Goal: Transaction & Acquisition: Purchase product/service

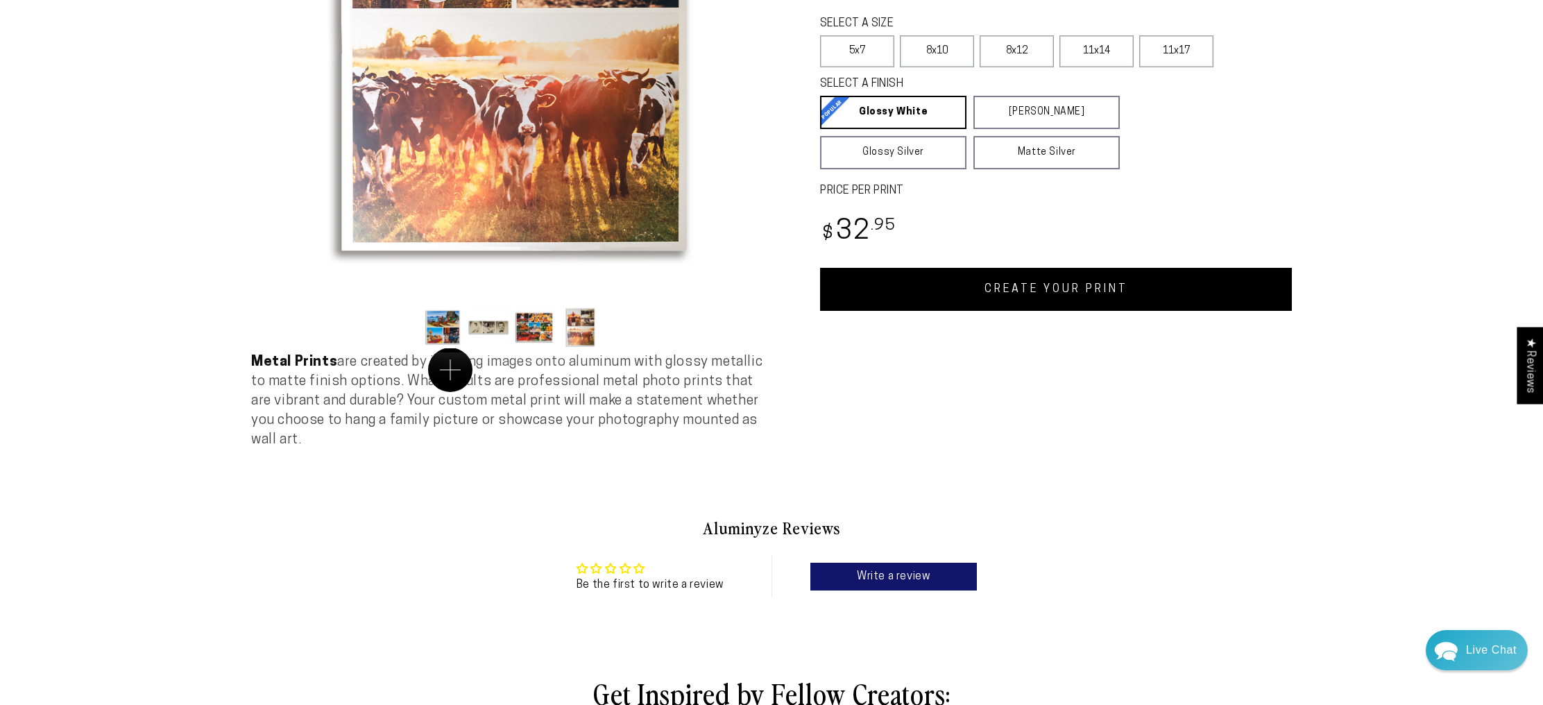
scroll to position [335, 0]
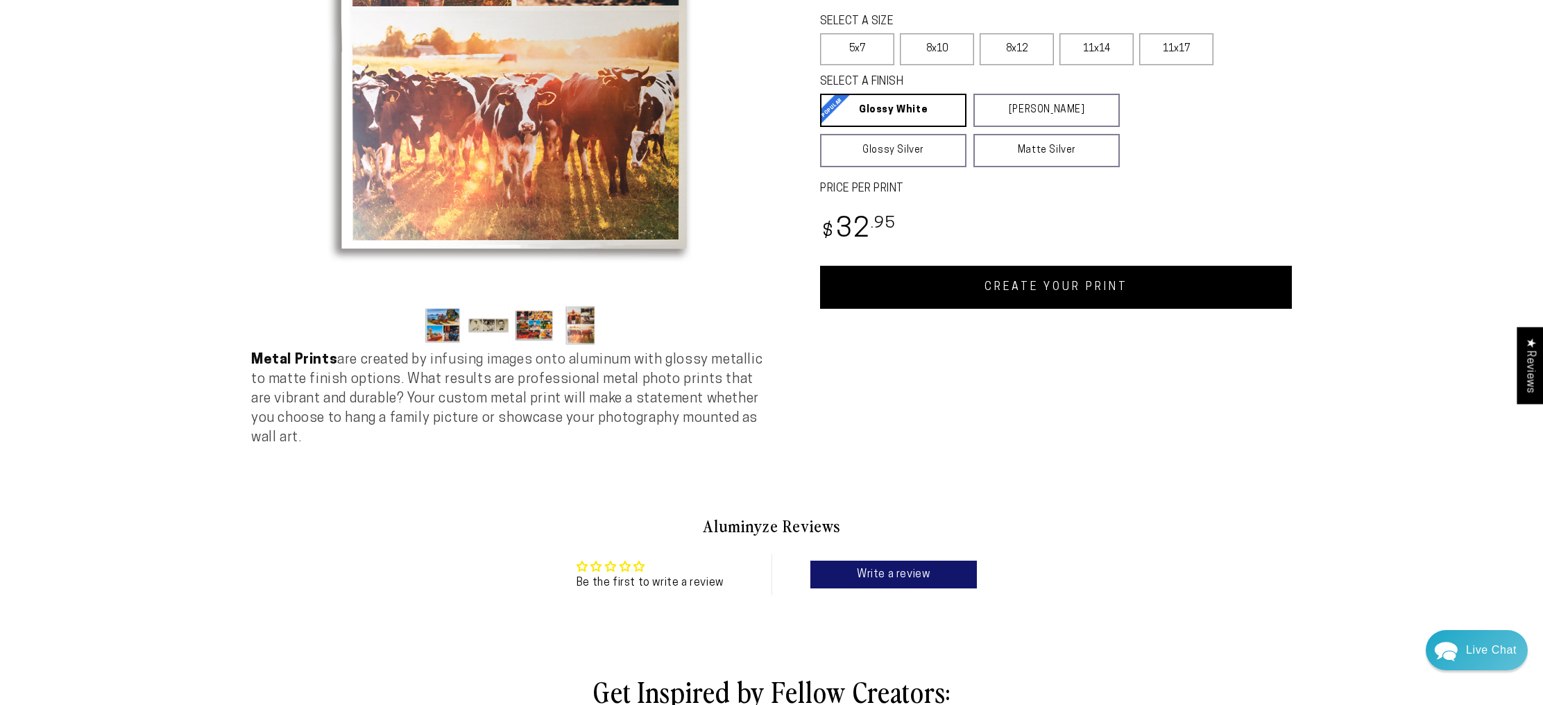
click at [422, 346] on button "Load image 1 in gallery view" at bounding box center [443, 325] width 42 height 42
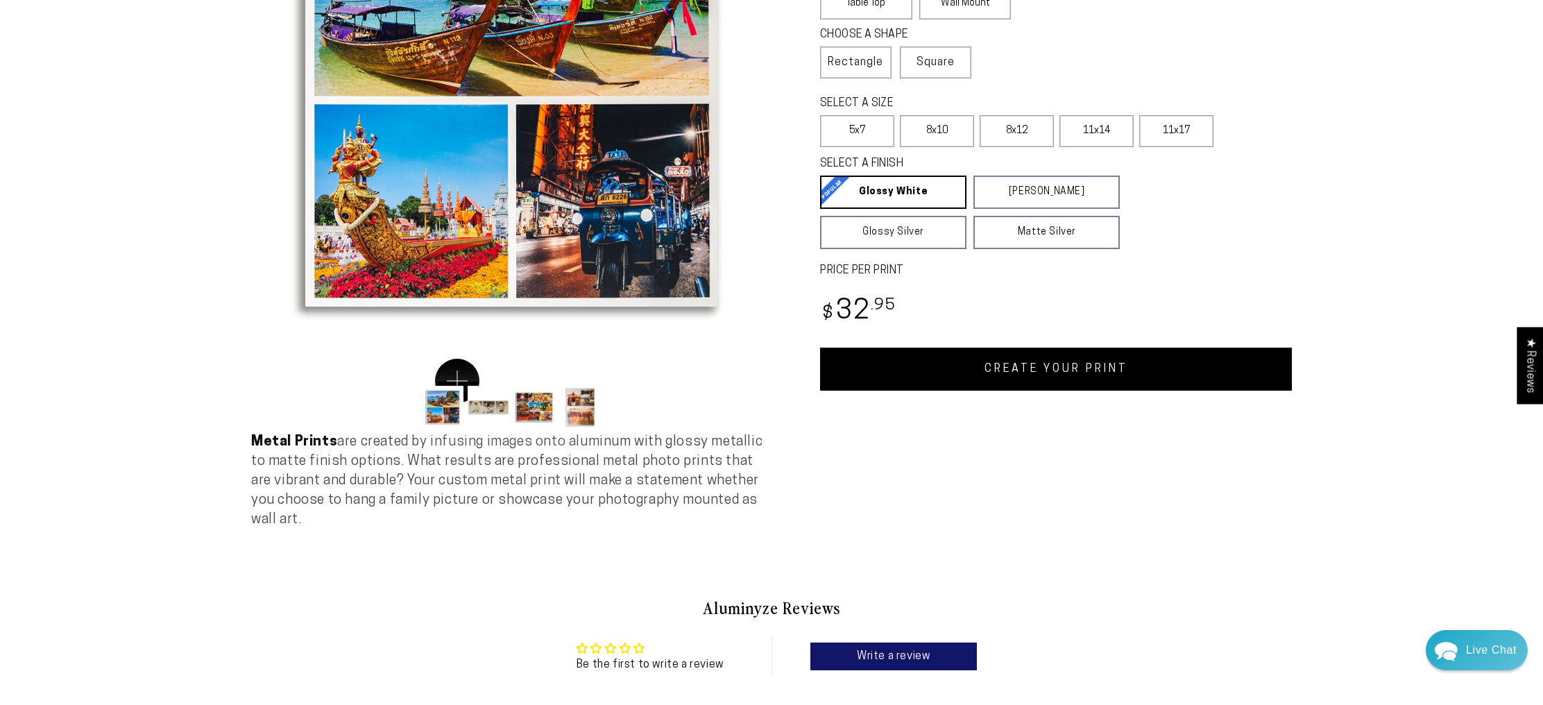
scroll to position [248, 0]
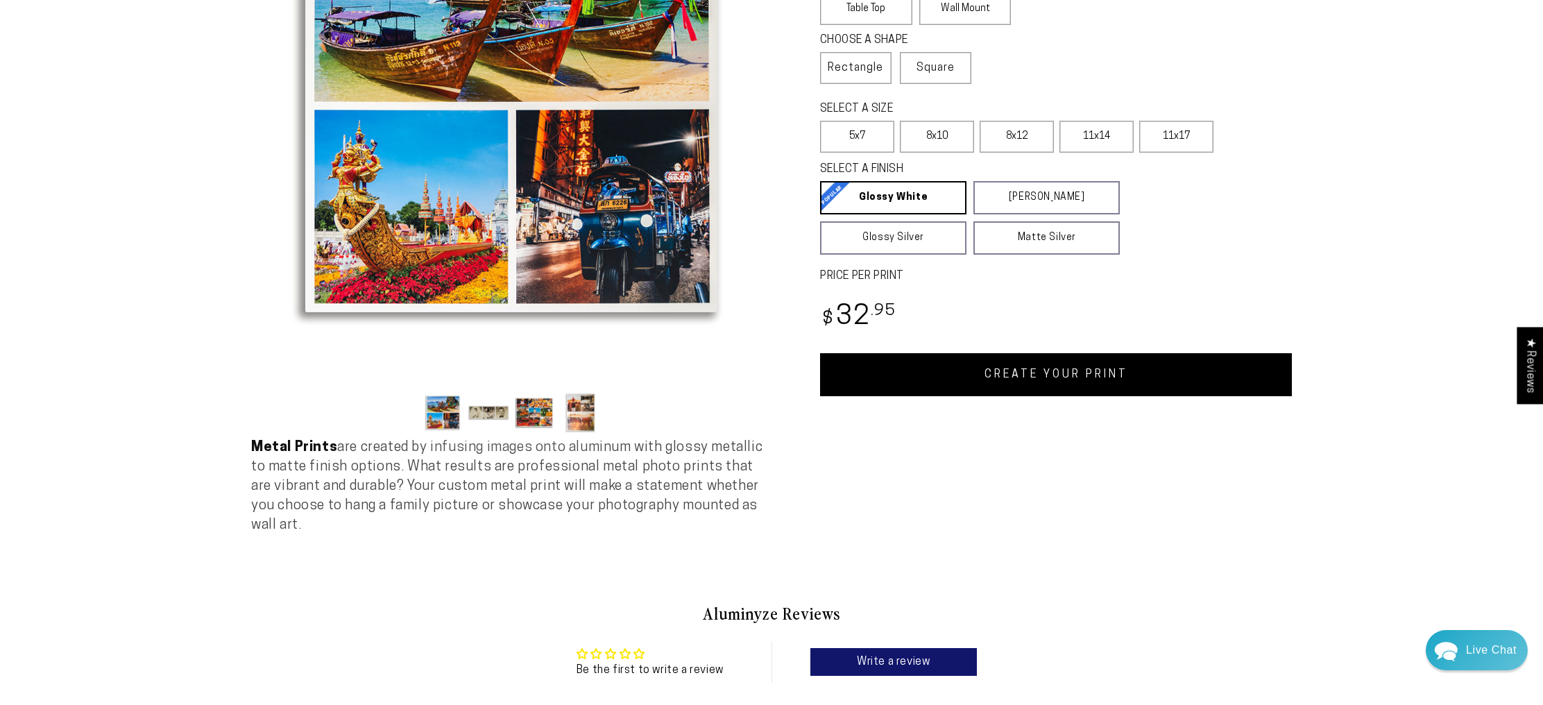
click at [468, 434] on button "Load image 2 in gallery view" at bounding box center [489, 412] width 42 height 42
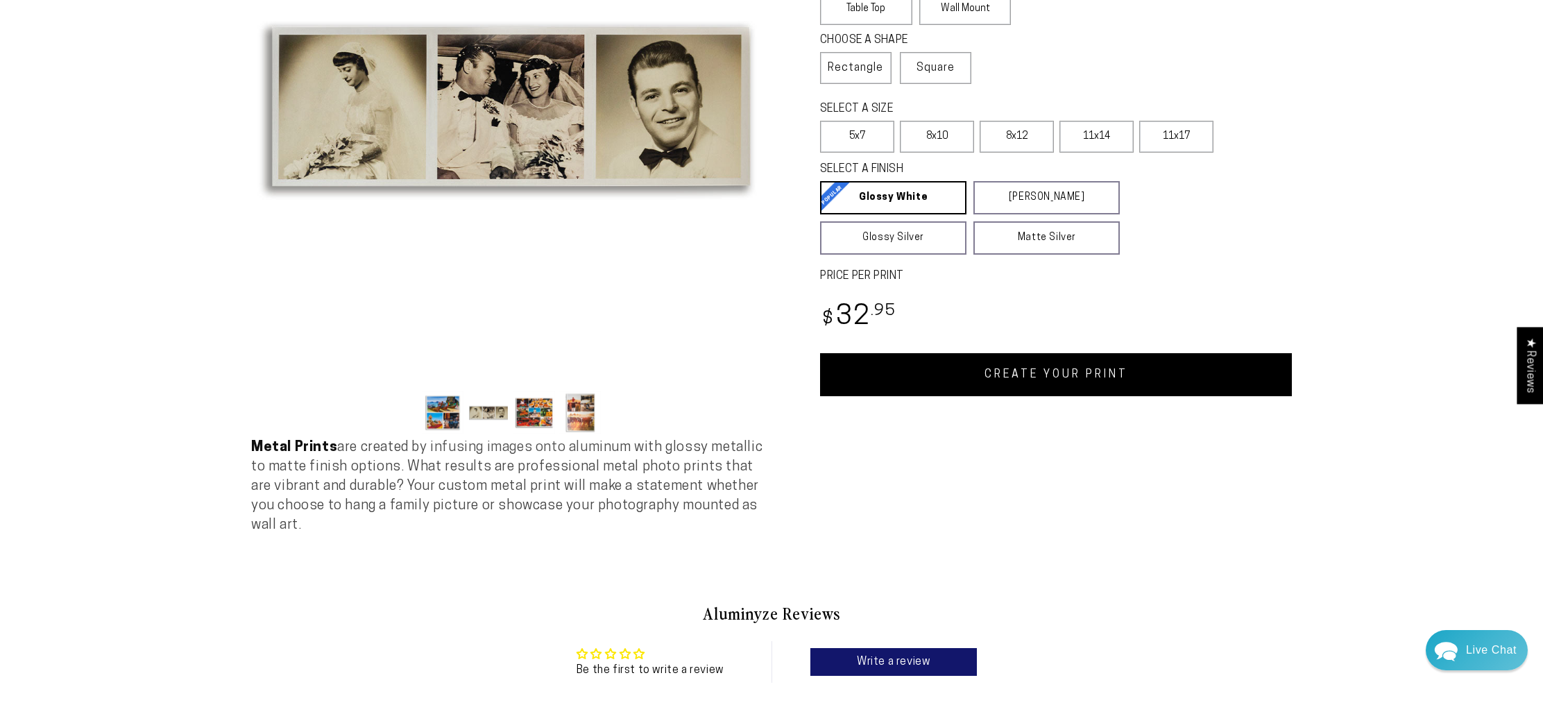
click at [513, 434] on button "Load image 3 in gallery view" at bounding box center [534, 412] width 42 height 42
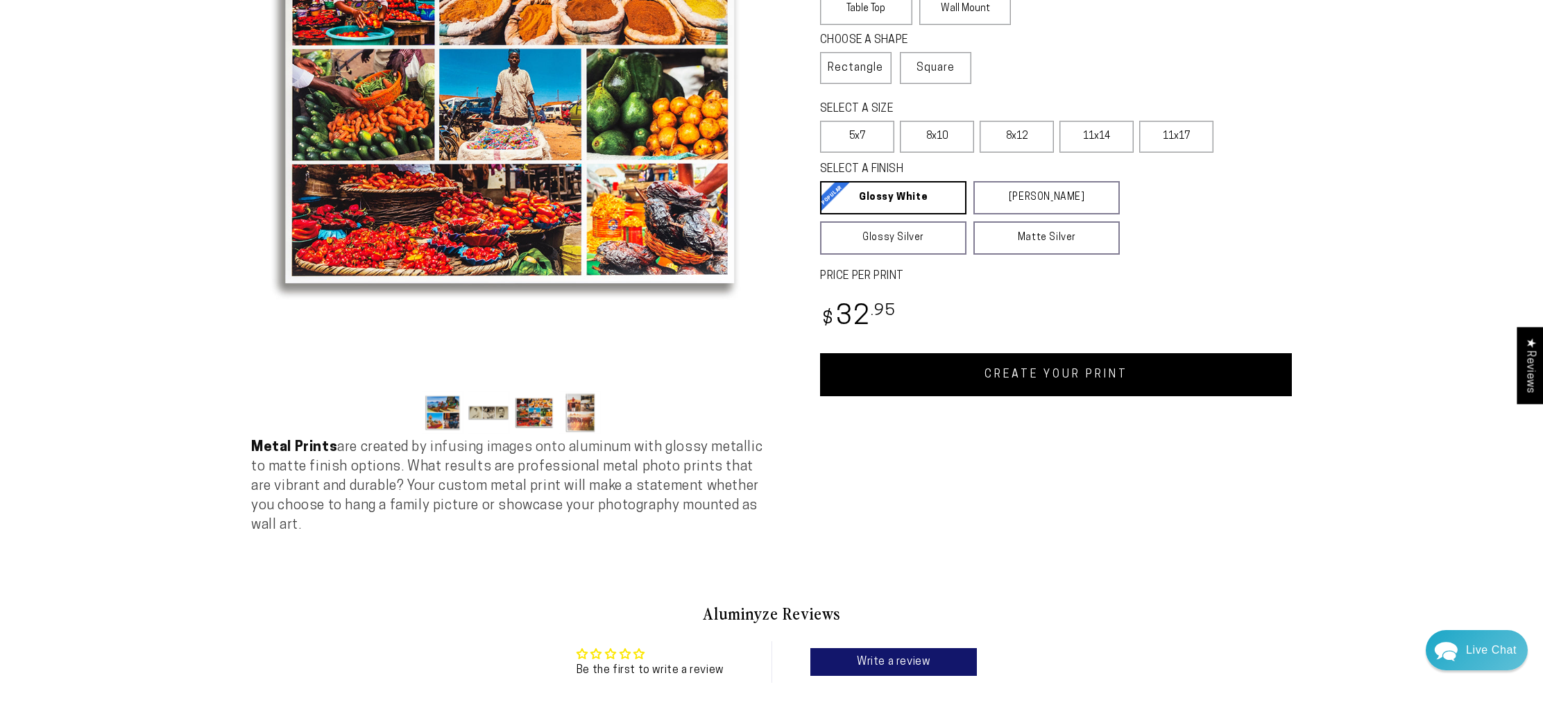
click at [559, 434] on button "Load image 4 in gallery view" at bounding box center [580, 412] width 42 height 42
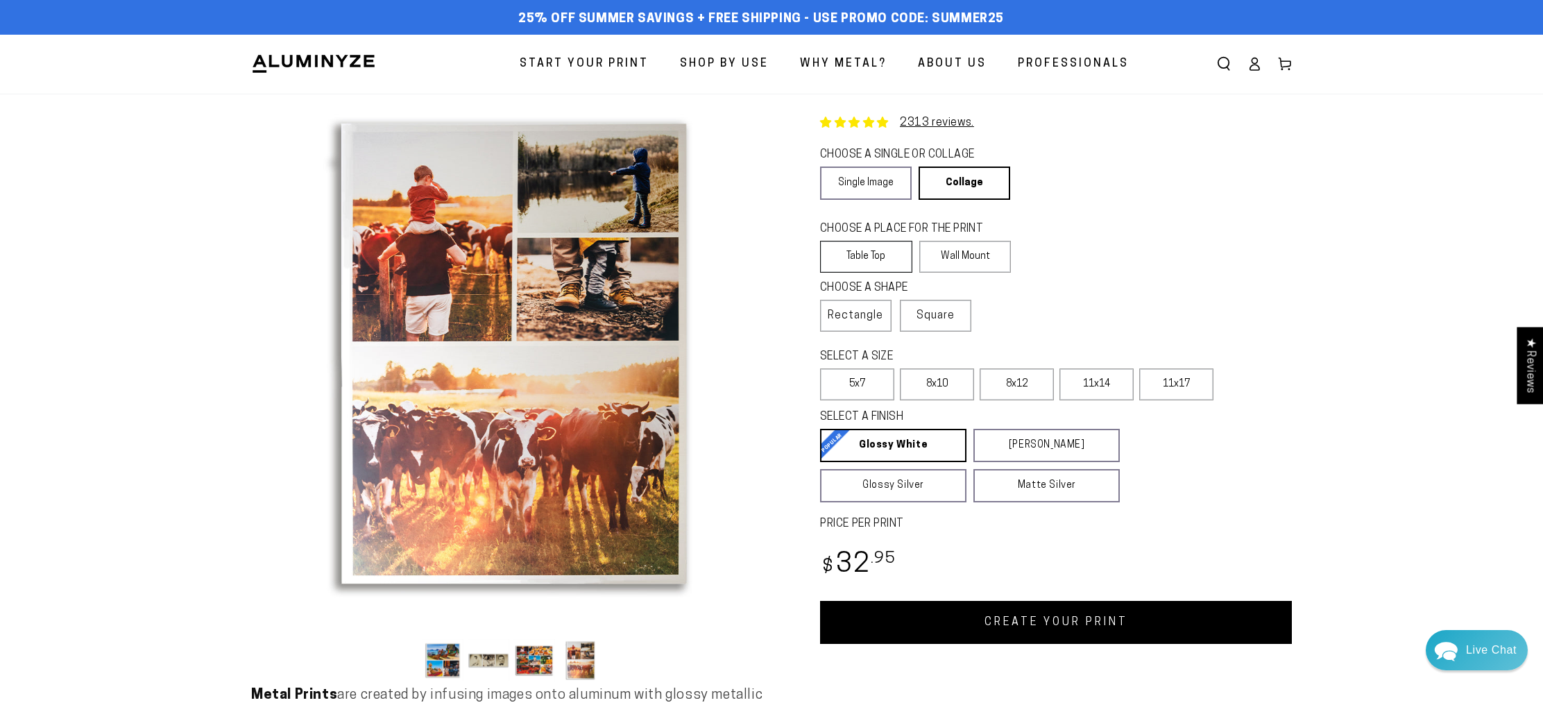
scroll to position [1, 0]
click at [1024, 400] on label "8x12" at bounding box center [1016, 384] width 74 height 32
click at [956, 272] on label "Wall Mount" at bounding box center [965, 256] width 92 height 32
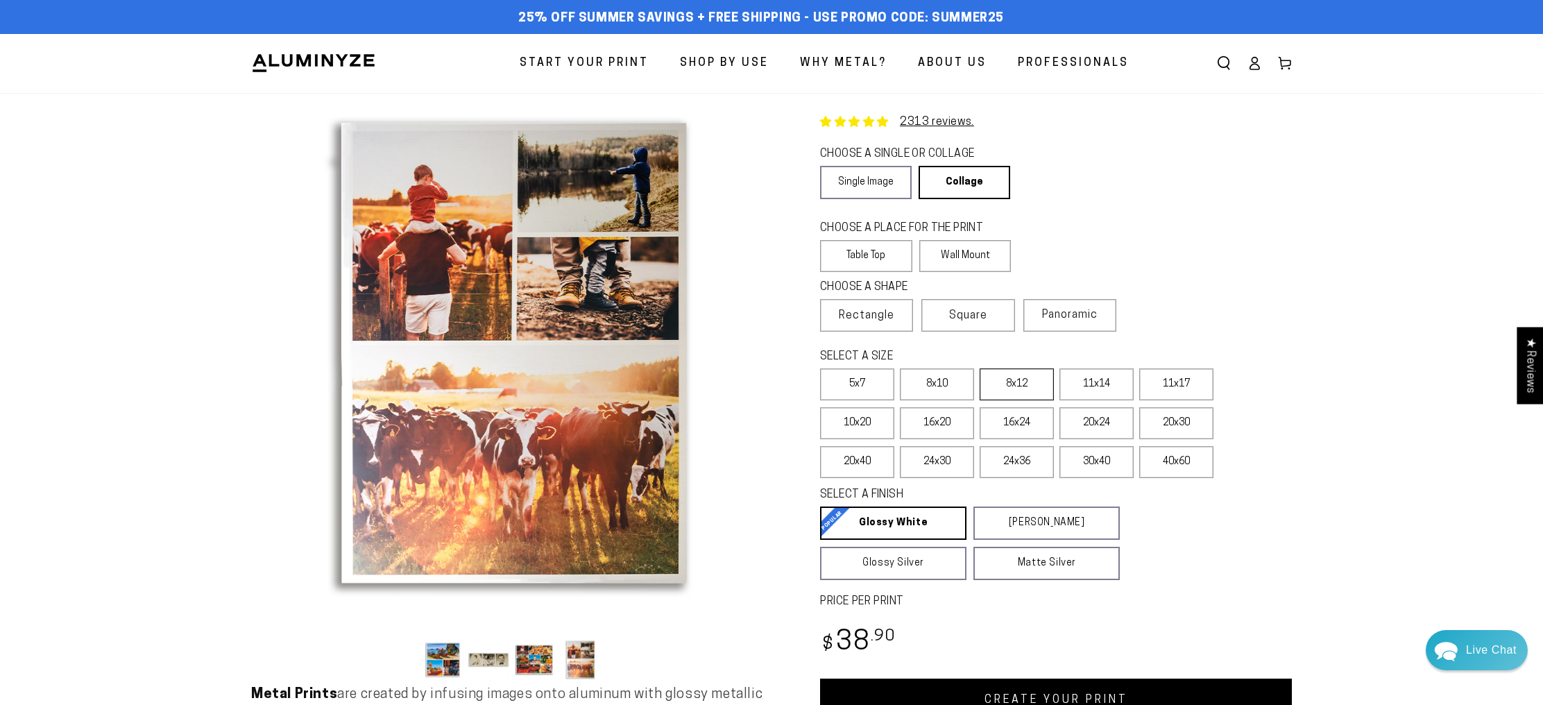
click at [1047, 400] on label "8x12" at bounding box center [1016, 384] width 74 height 32
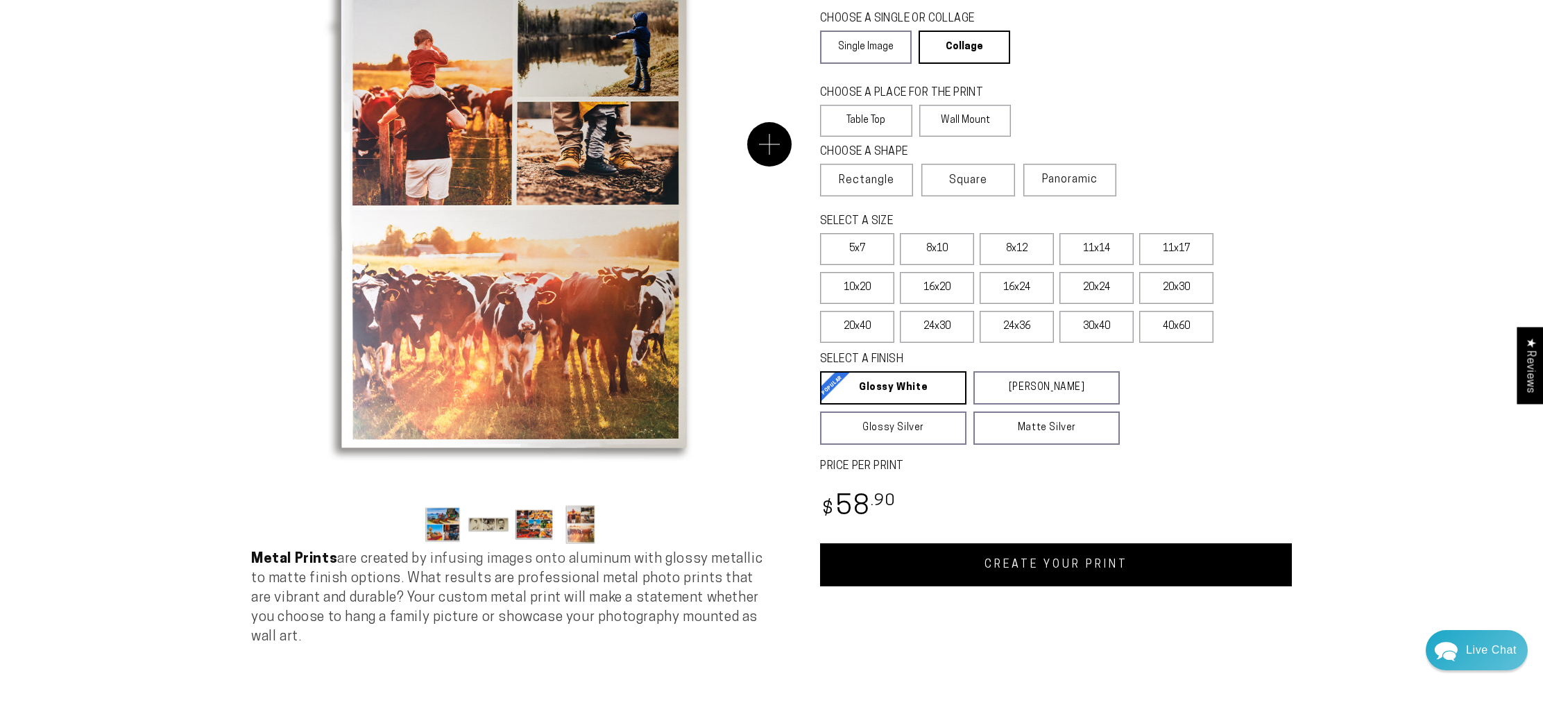
scroll to position [137, 0]
click at [1105, 264] on label "11x14" at bounding box center [1096, 248] width 74 height 32
click at [1092, 585] on link "CREATE YOUR PRINT" at bounding box center [1056, 563] width 472 height 43
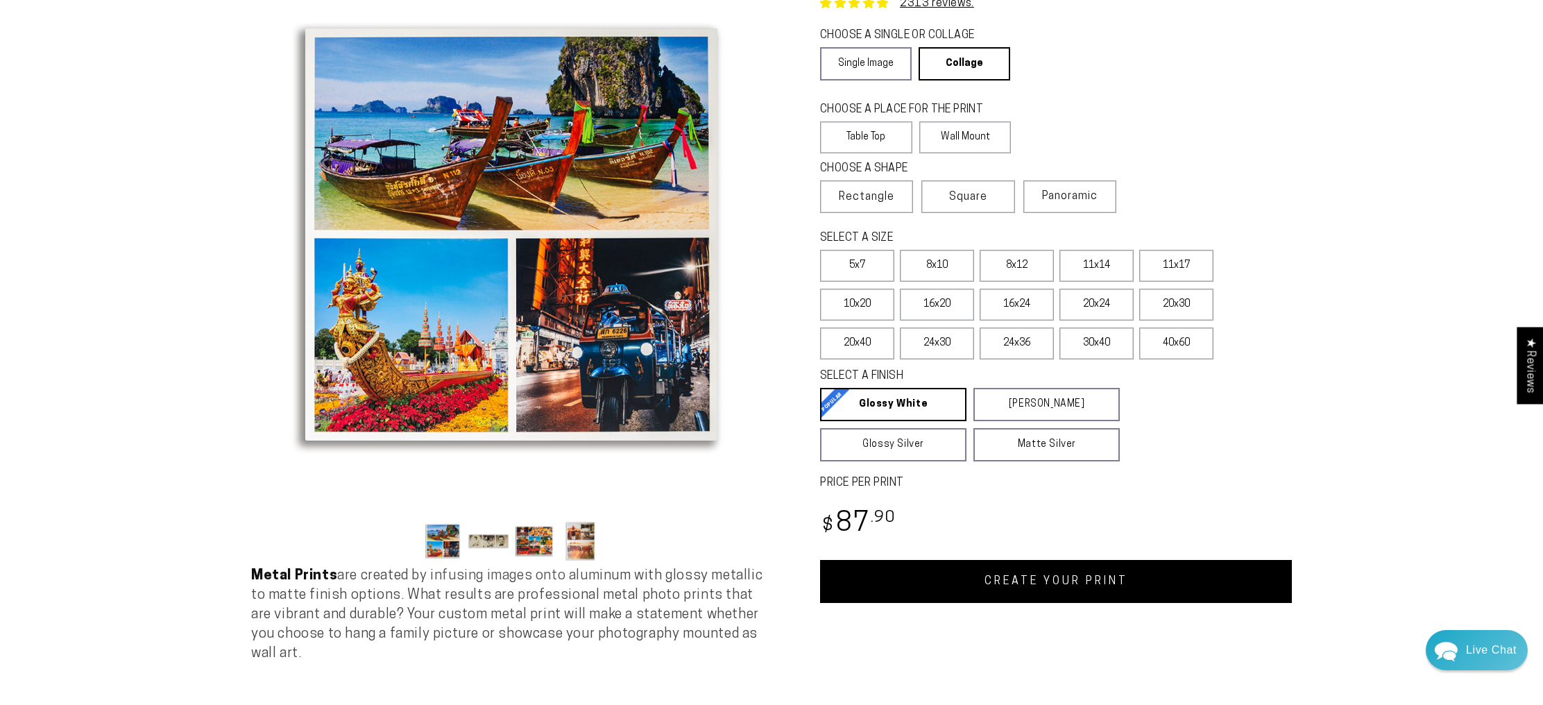
scroll to position [121, 0]
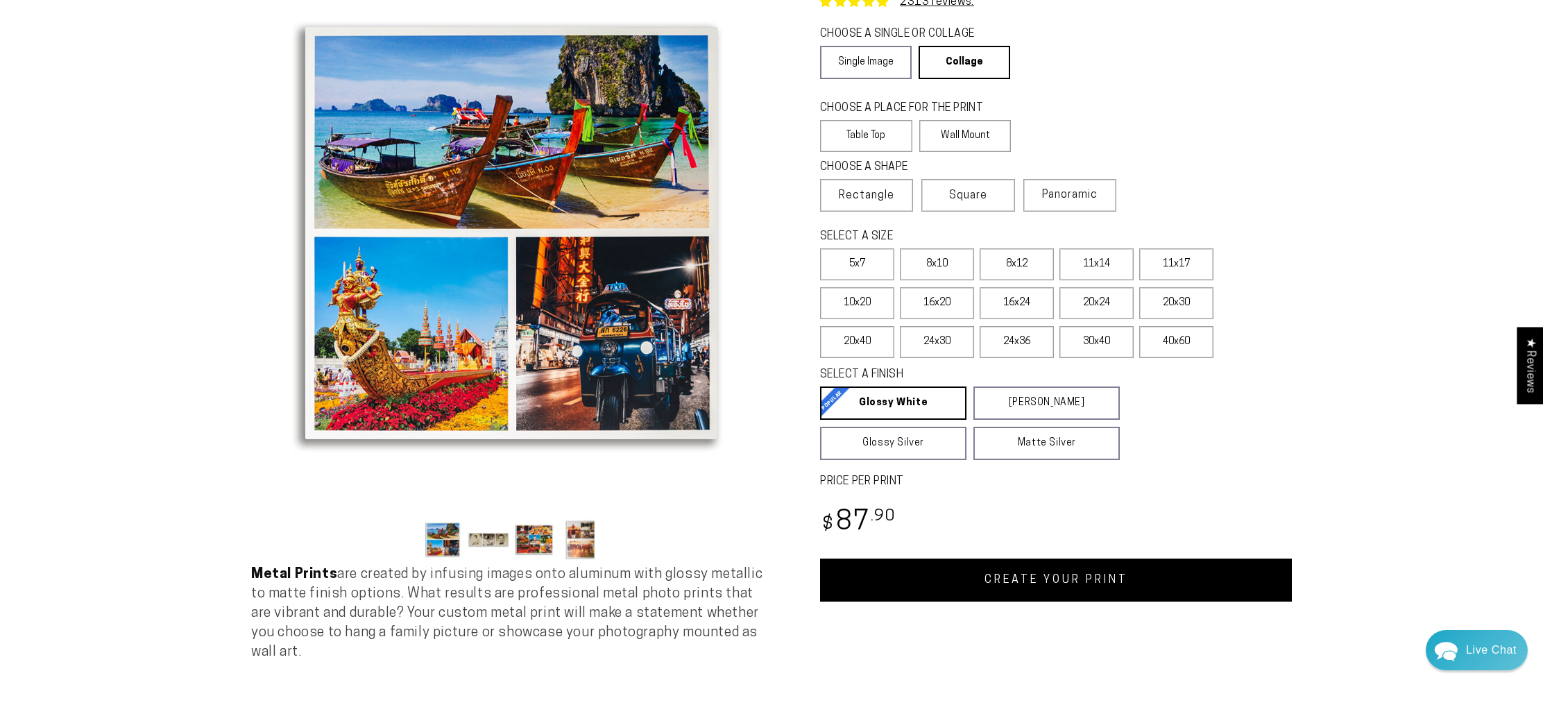
click at [1121, 601] on link "CREATE YOUR PRINT" at bounding box center [1056, 579] width 472 height 43
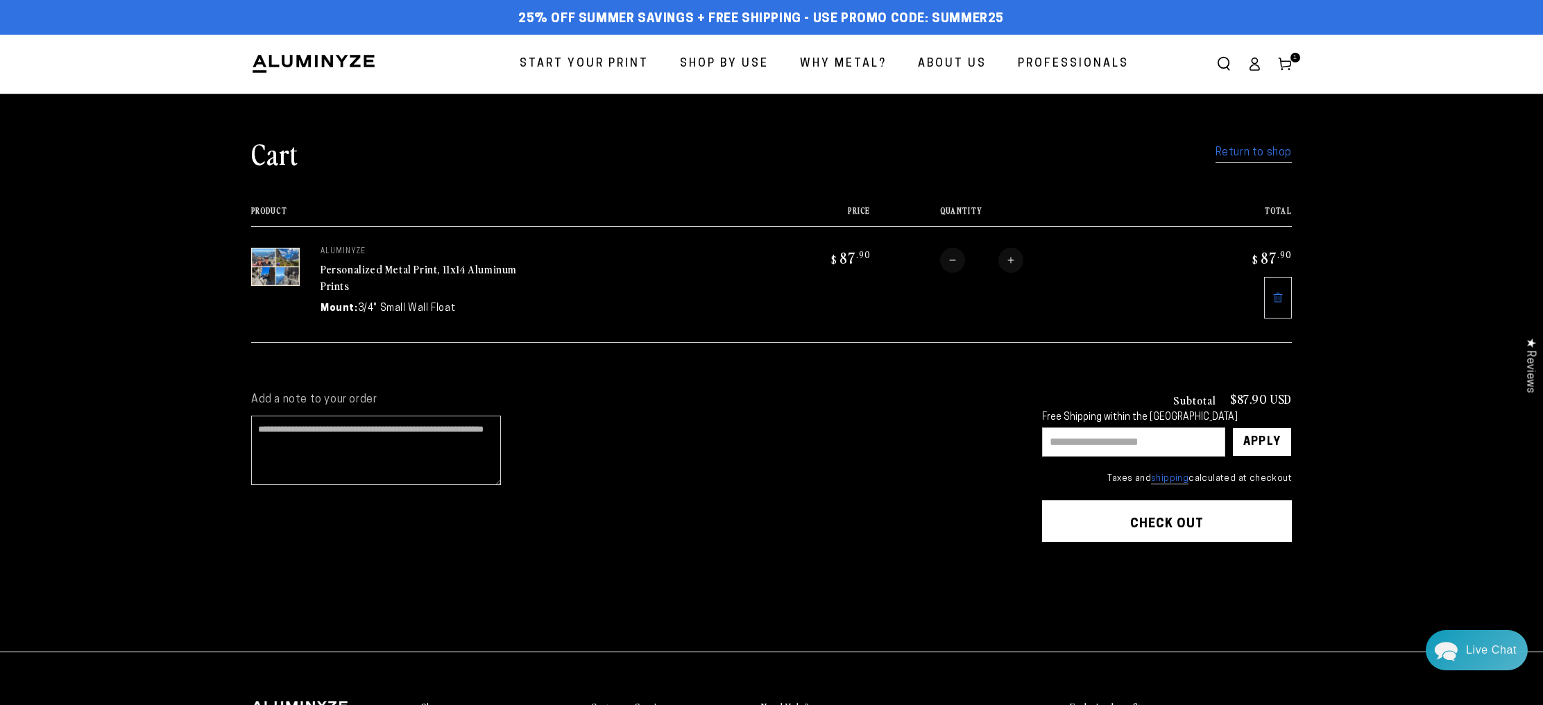
click at [1023, 273] on button "Increase quantity for Personalized Metal Print, 11x14 Aluminum Prints" at bounding box center [1010, 260] width 25 height 25
type input "*"
click at [1292, 161] on link "Return to shop" at bounding box center [1253, 153] width 76 height 20
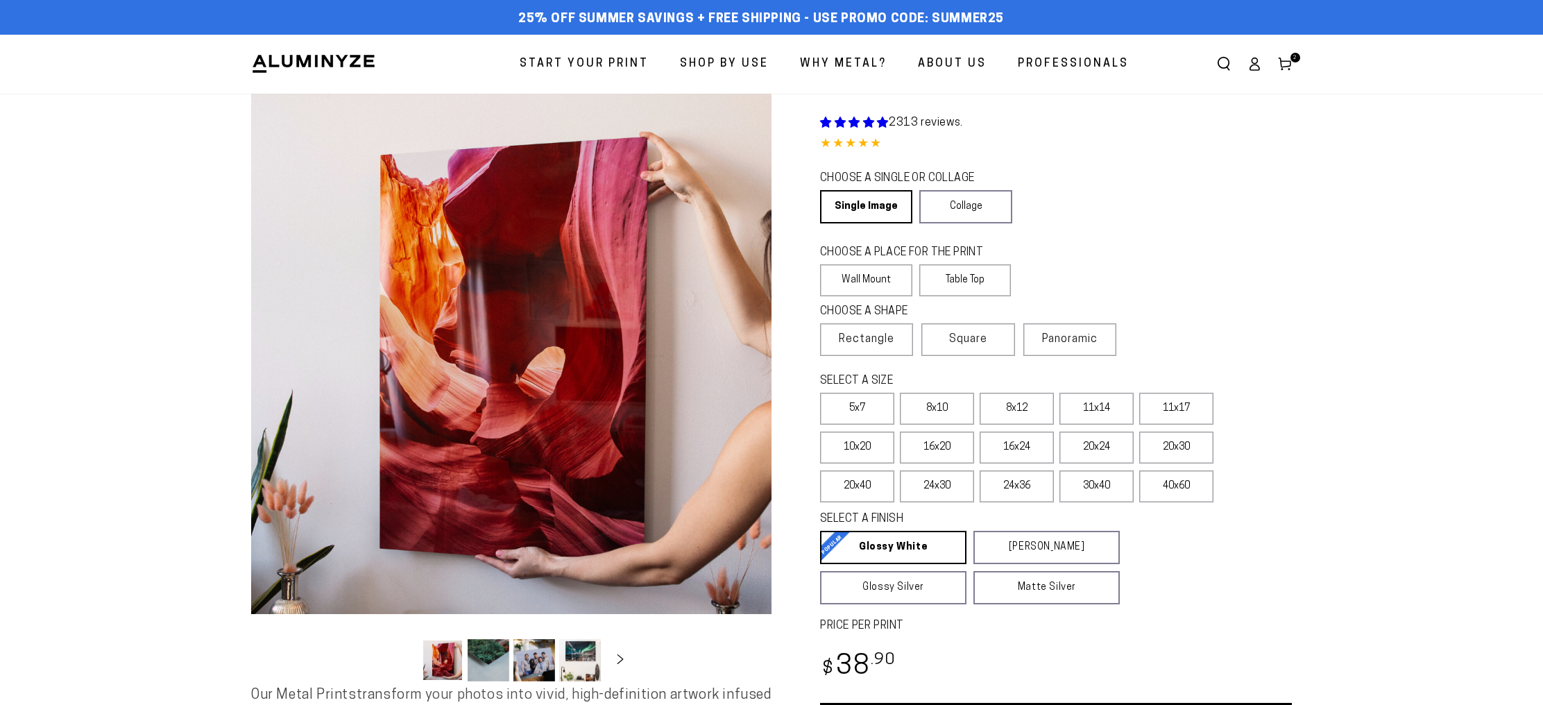
select select "**********"
click at [987, 348] on span "Square" at bounding box center [968, 339] width 38 height 17
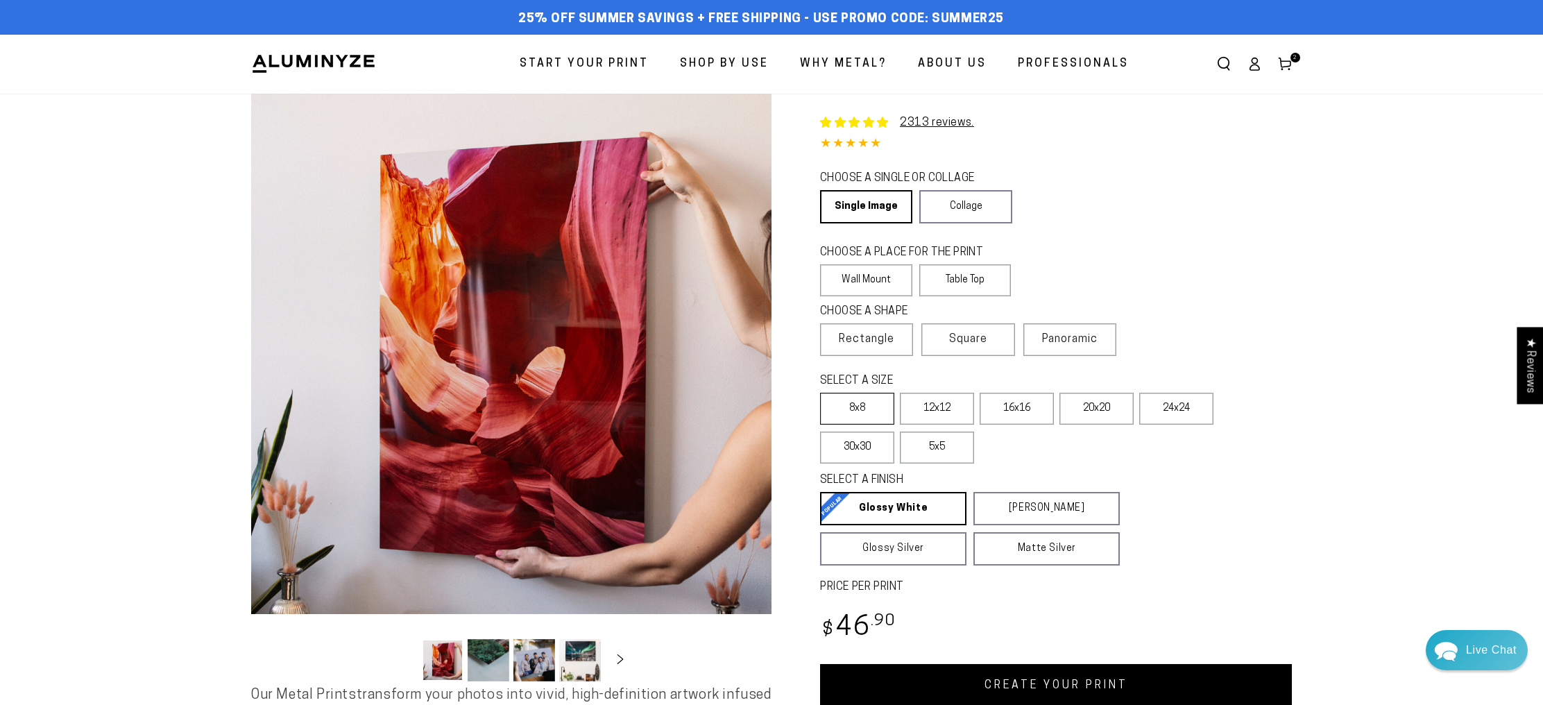
click at [855, 424] on label "8x8" at bounding box center [857, 409] width 74 height 32
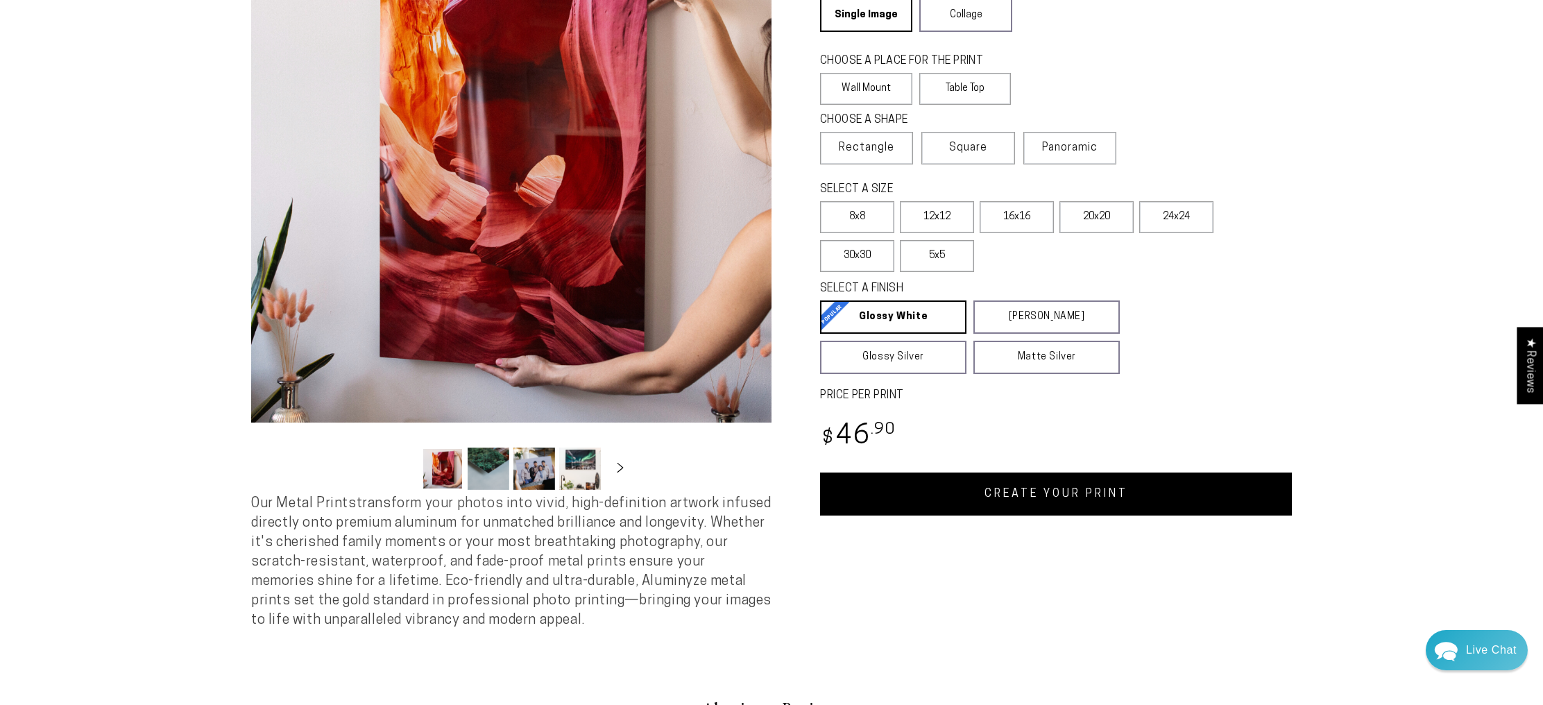
scroll to position [194, 0]
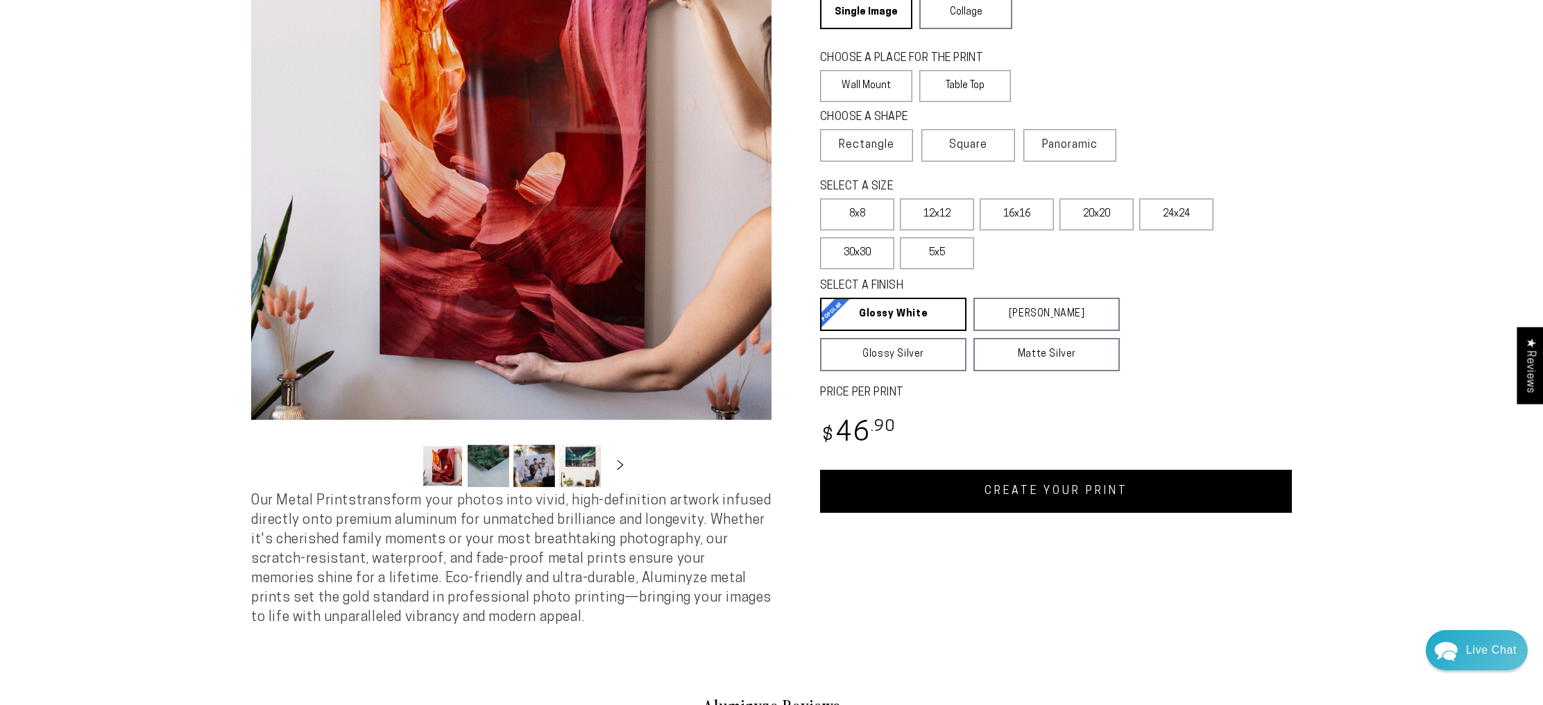
click at [1063, 513] on link "CREATE YOUR PRINT" at bounding box center [1056, 491] width 472 height 43
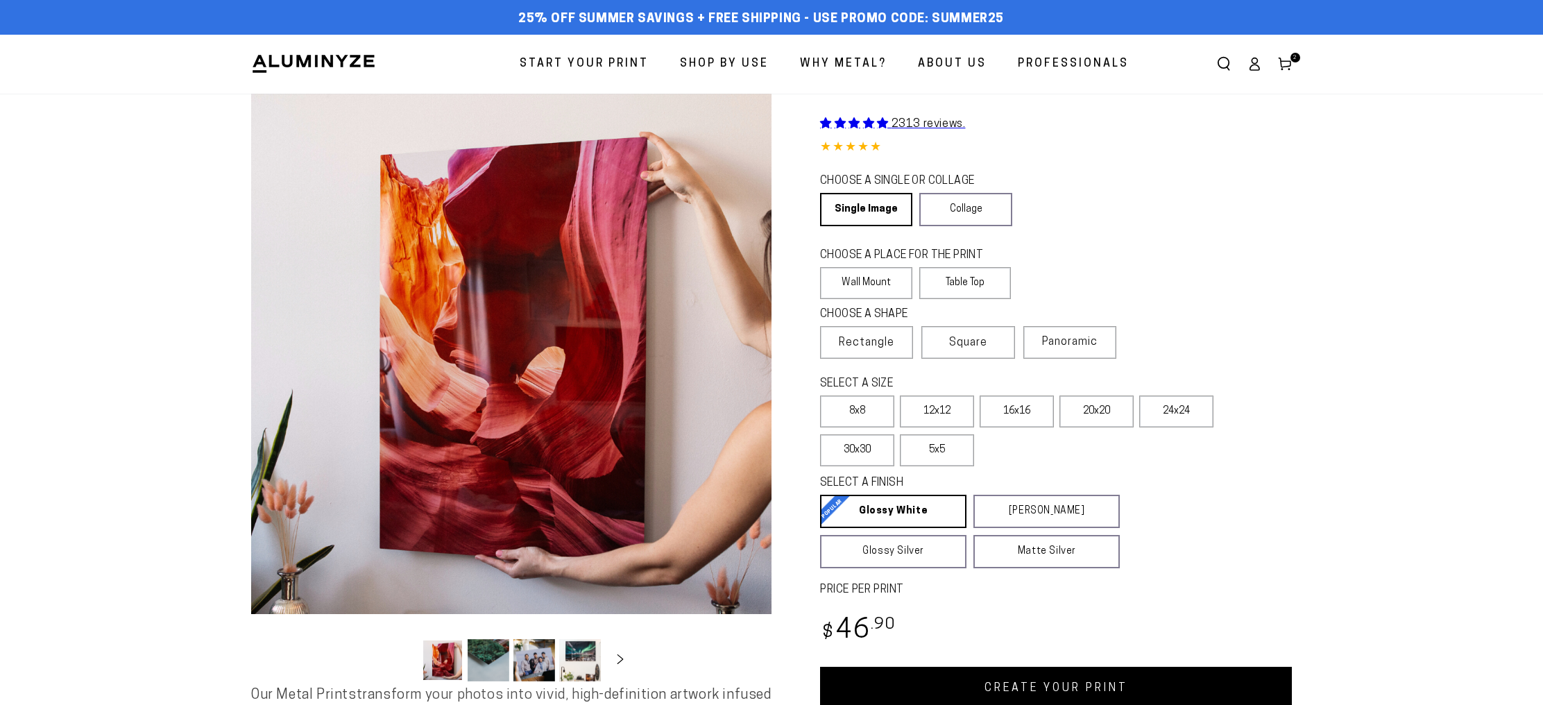
scroll to position [194, 0]
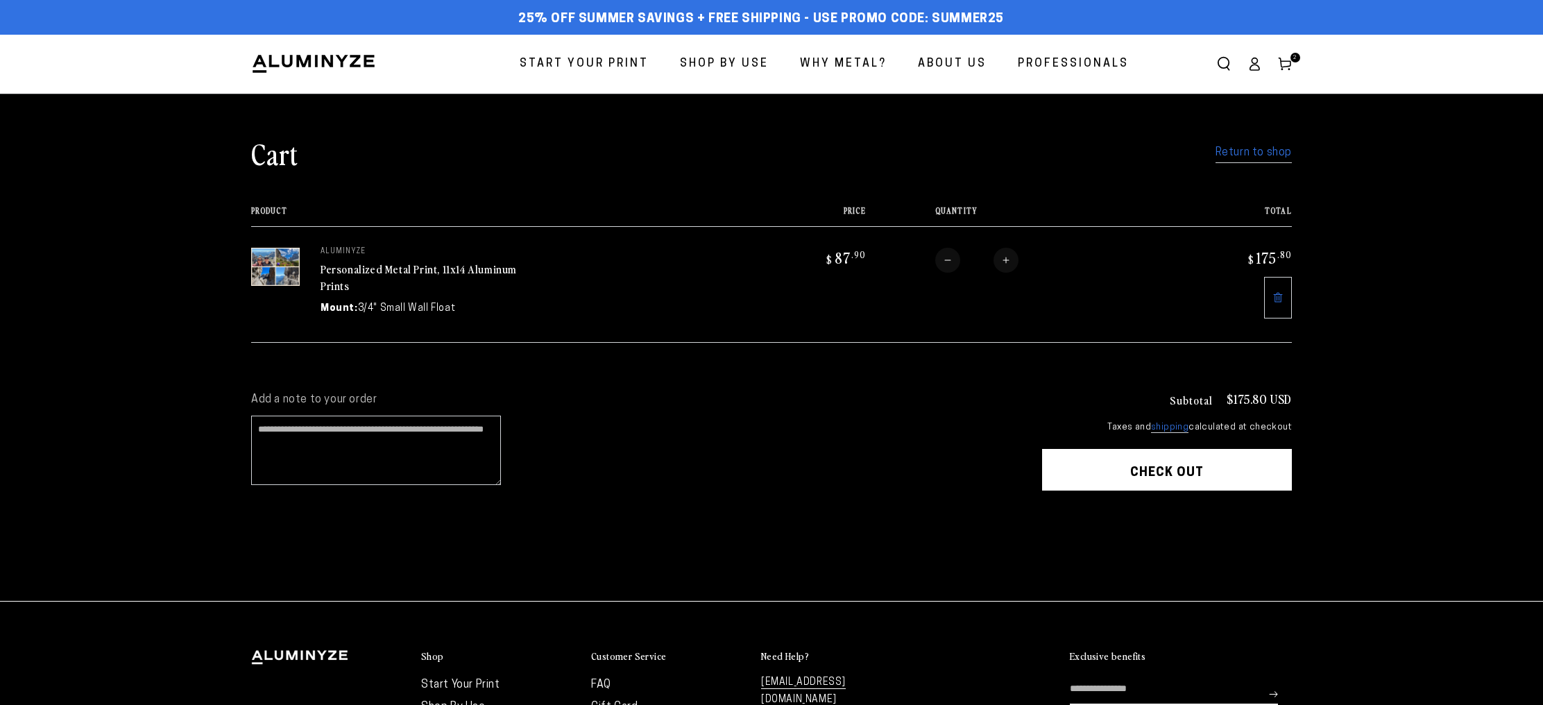
click at [1292, 161] on link "Return to shop" at bounding box center [1253, 153] width 76 height 20
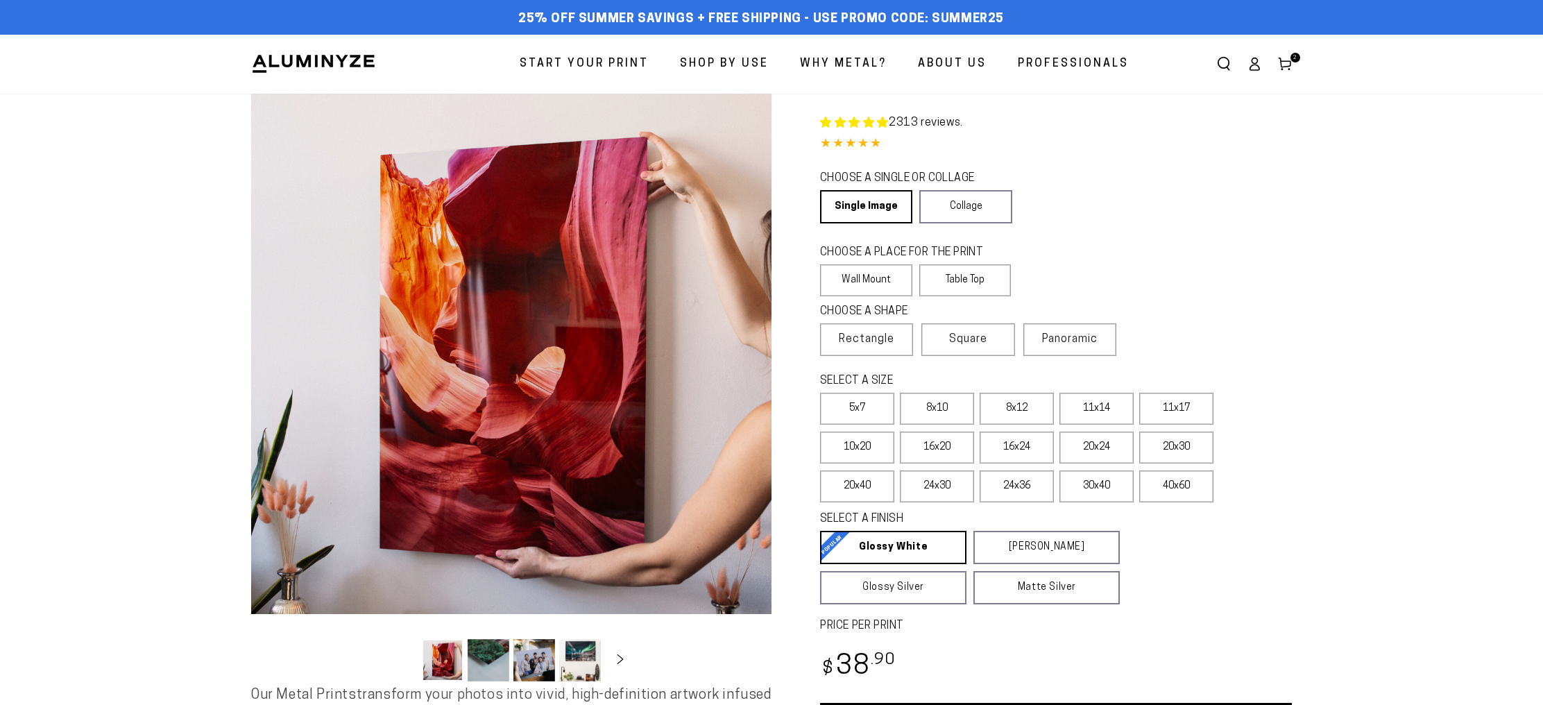
select select "**********"
click at [955, 424] on label "8x10" at bounding box center [937, 409] width 74 height 32
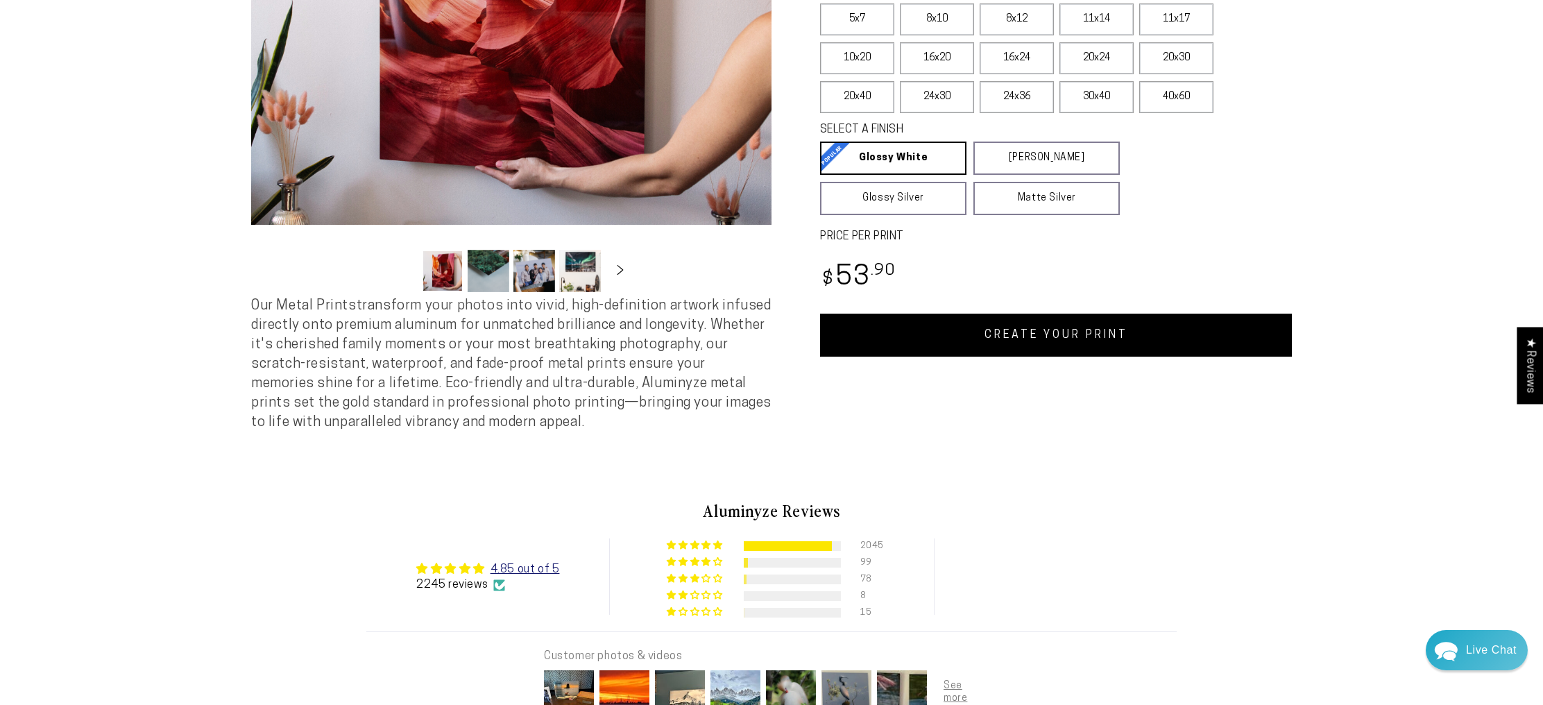
scroll to position [391, 0]
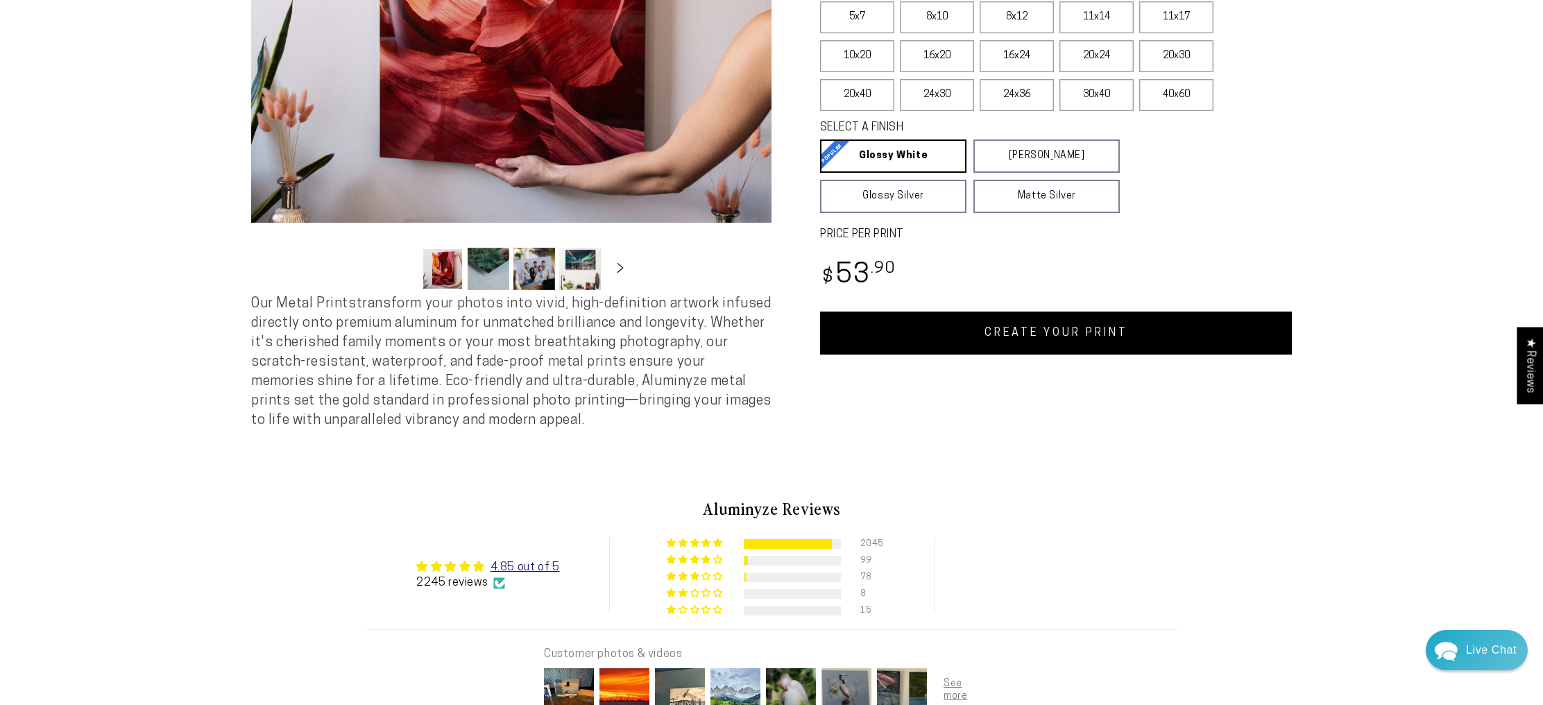
click at [1079, 354] on link "CREATE YOUR PRINT" at bounding box center [1056, 332] width 472 height 43
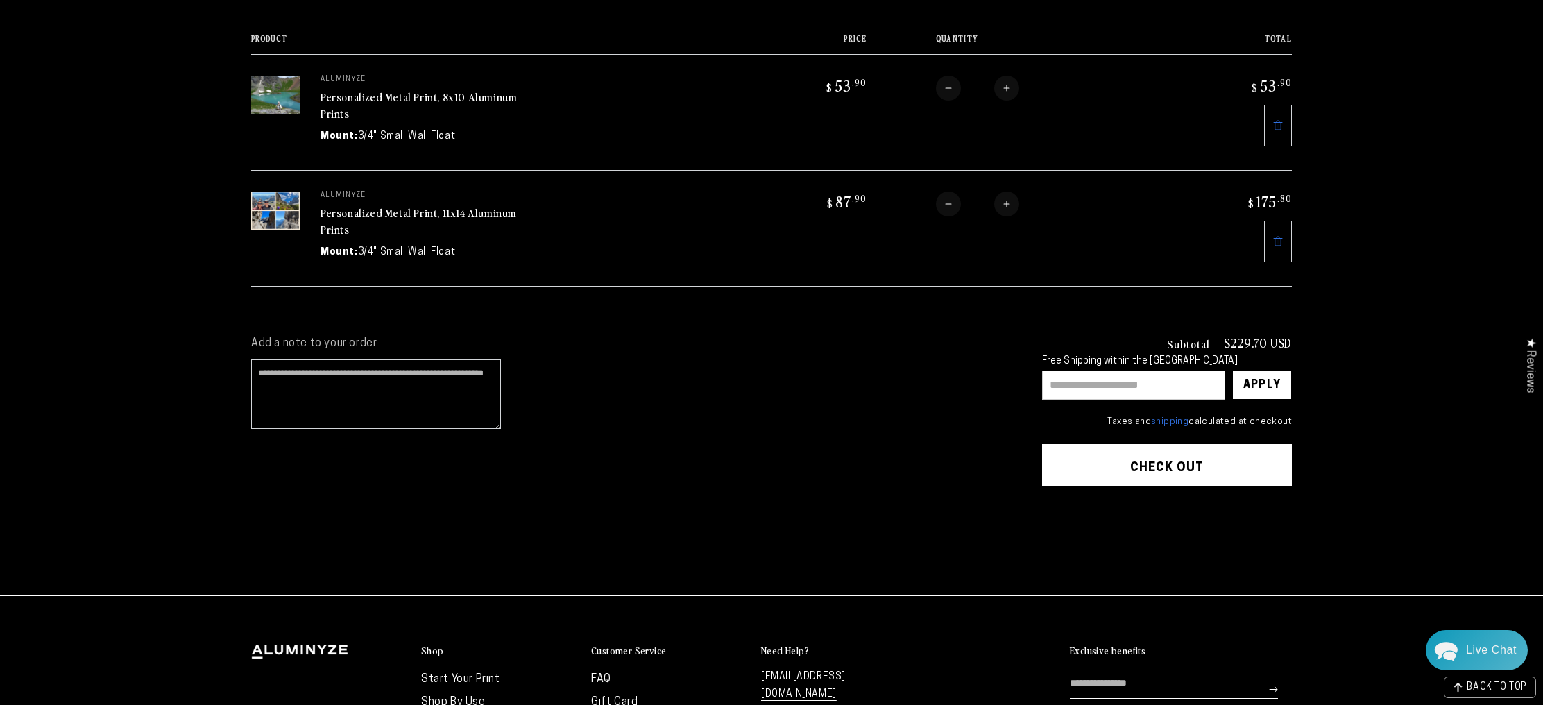
scroll to position [180, 0]
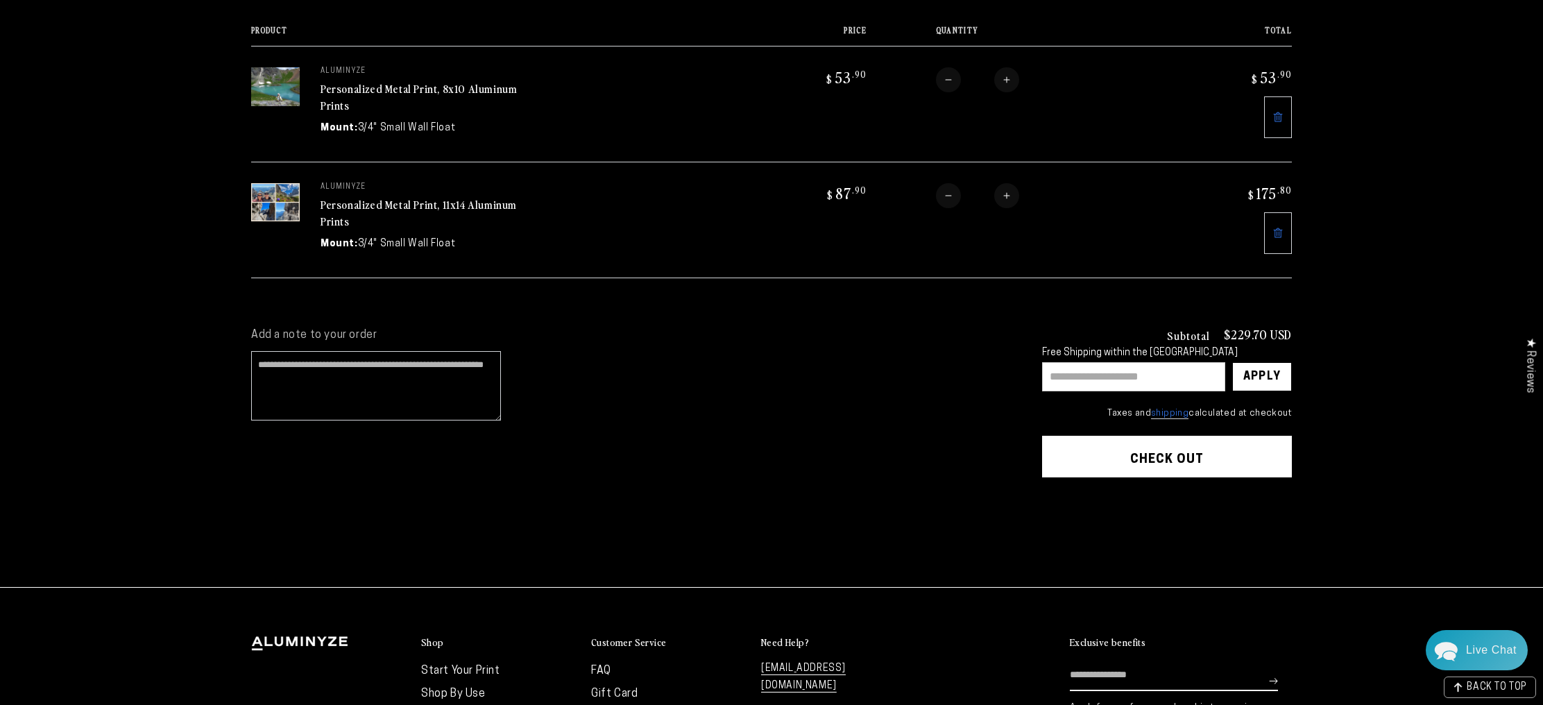
click at [1122, 391] on input "text" at bounding box center [1133, 376] width 183 height 29
type input "*******"
click at [1280, 391] on div "Apply" at bounding box center [1261, 377] width 37 height 28
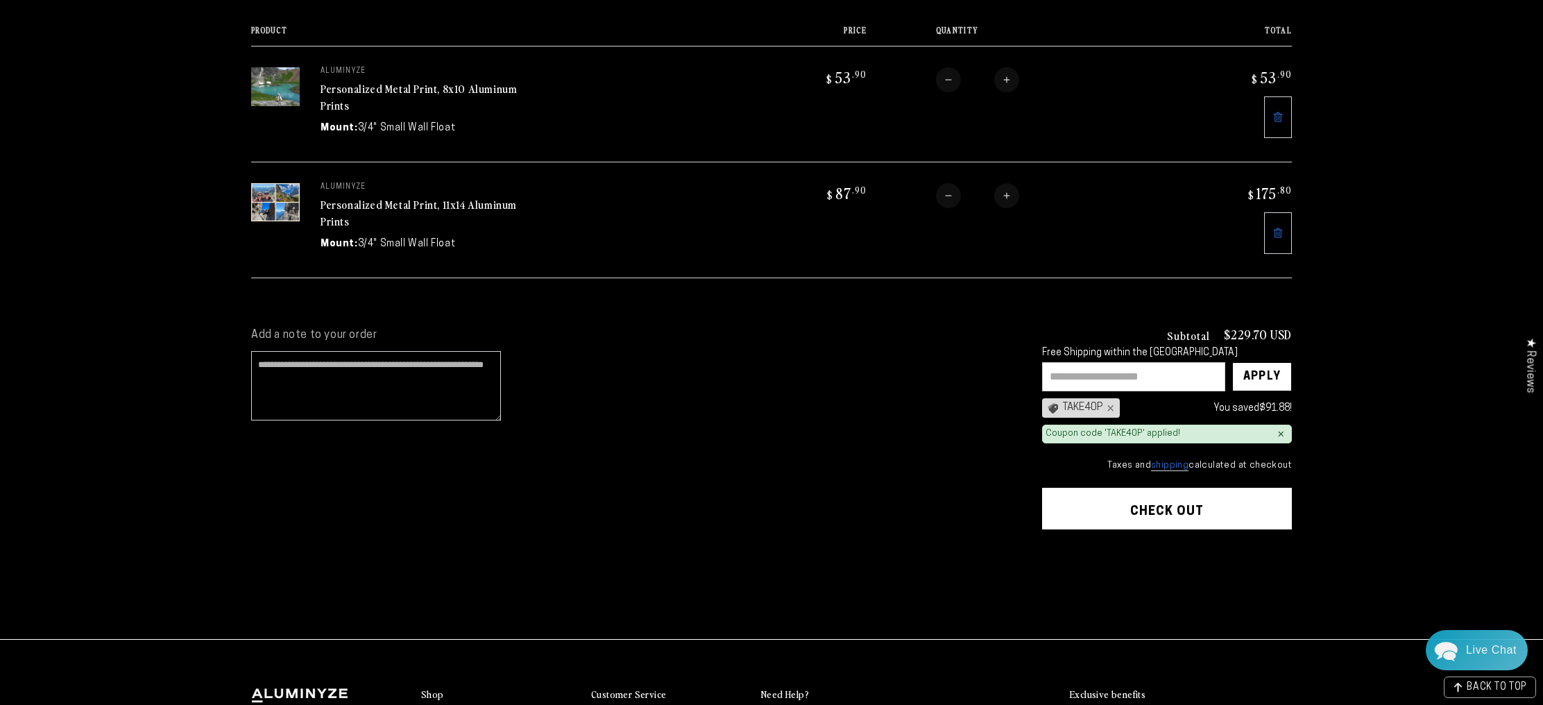
click at [1265, 529] on button "Check out" at bounding box center [1167, 509] width 250 height 42
